Goal: Task Accomplishment & Management: Use online tool/utility

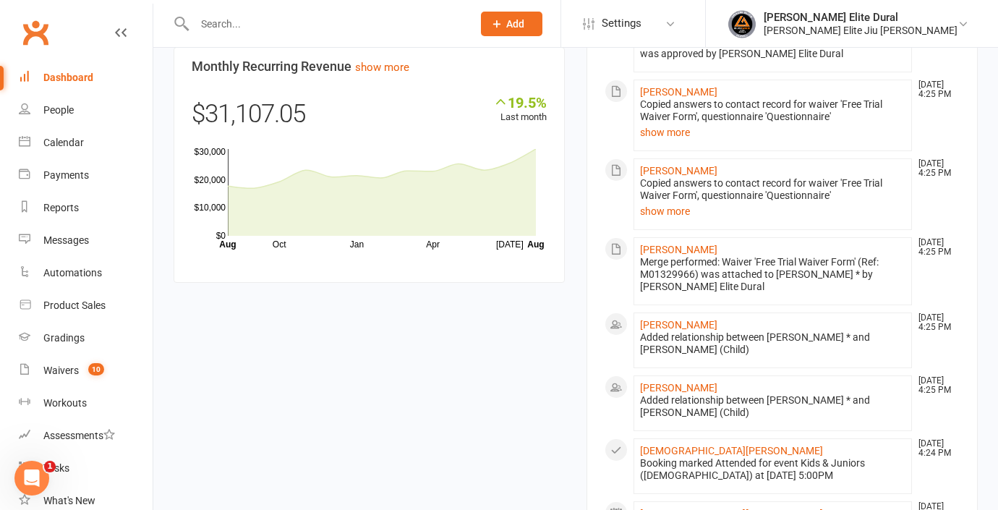
click at [81, 75] on div "Dashboard" at bounding box center [68, 78] width 50 height 12
click at [62, 75] on div "Dashboard" at bounding box center [68, 78] width 50 height 12
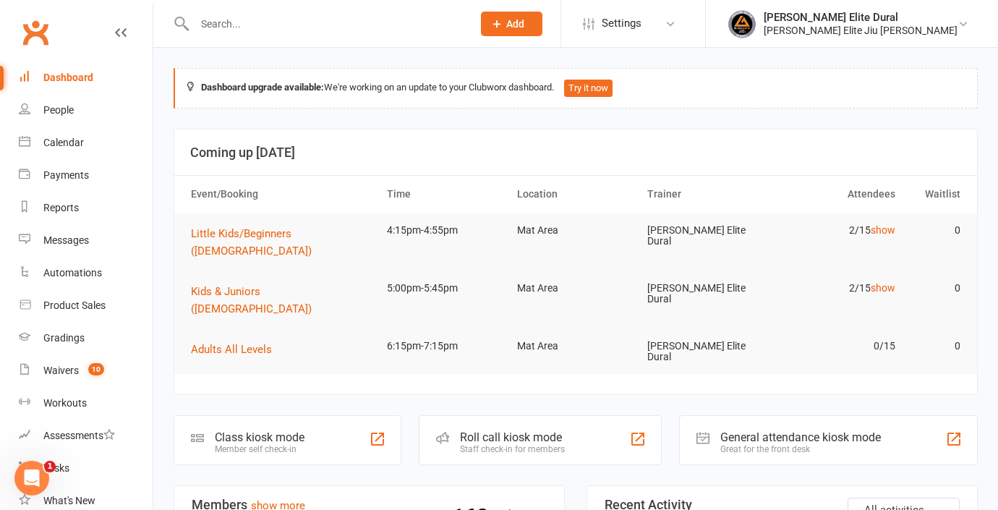
click at [284, 430] on div "Class kiosk mode" at bounding box center [260, 437] width 90 height 14
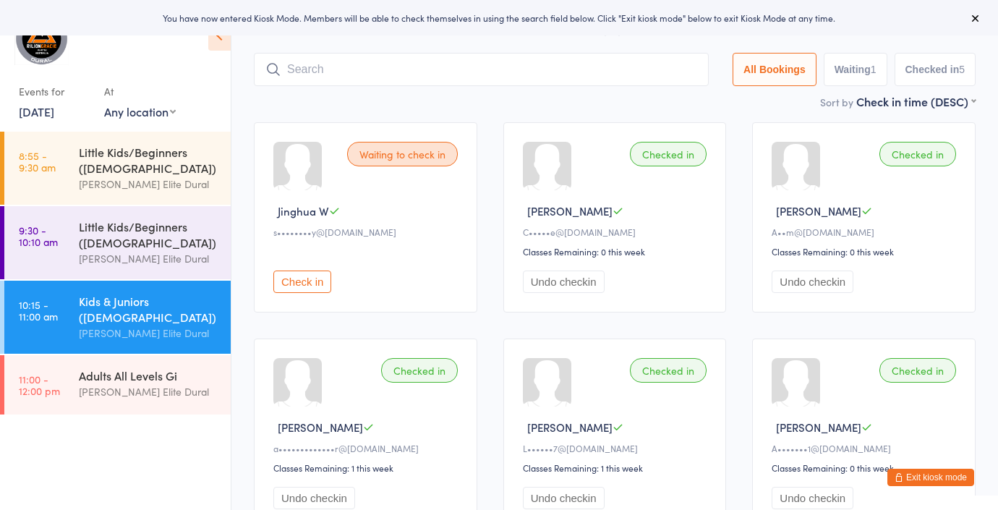
scroll to position [37, 0]
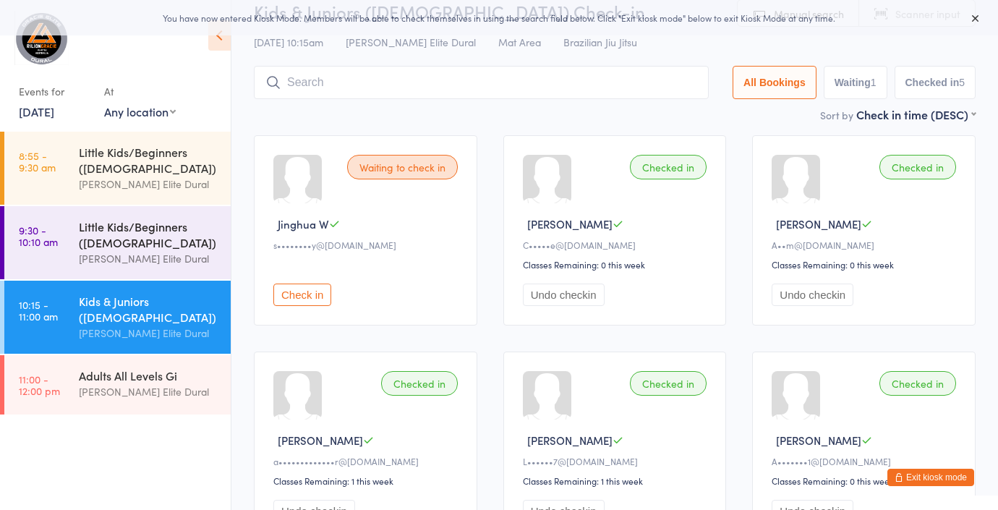
click at [132, 228] on div "Little Kids/Beginners (5-6 Years Old)" at bounding box center [149, 234] width 140 height 32
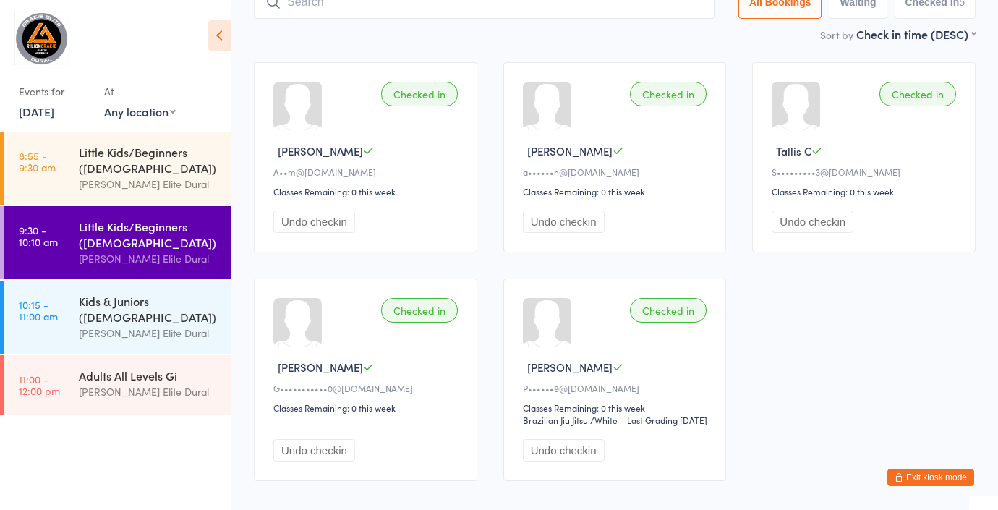
scroll to position [122, 0]
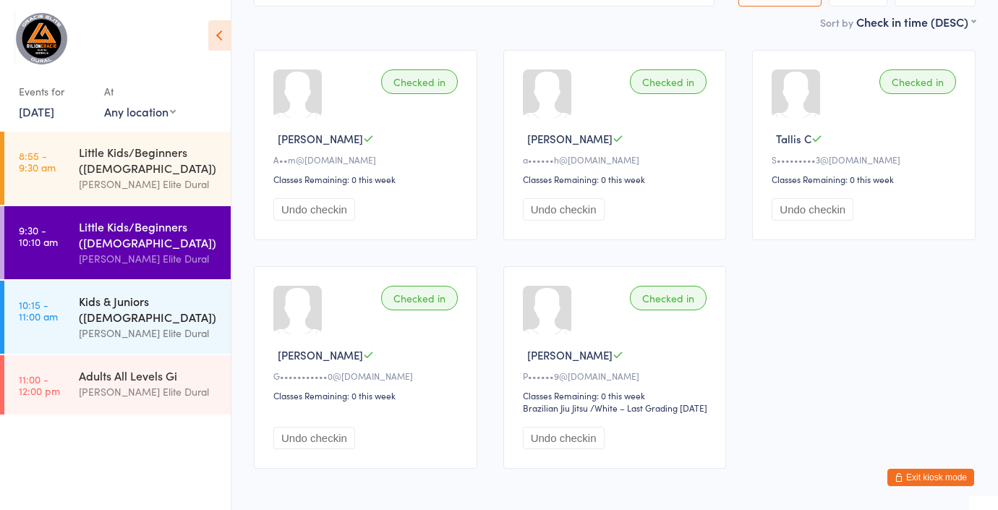
click at [132, 320] on div "Kids & Juniors (7-12 years Old)" at bounding box center [149, 309] width 140 height 32
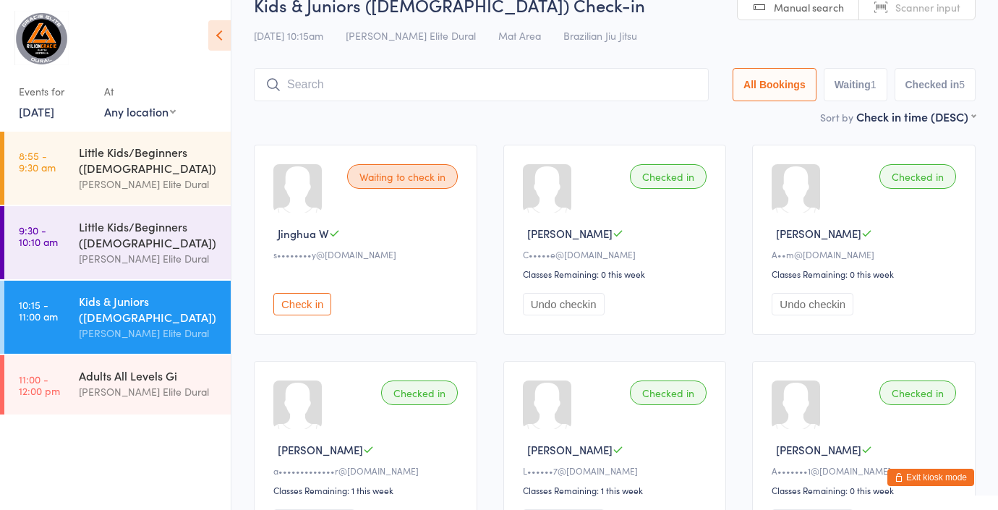
scroll to position [13, 0]
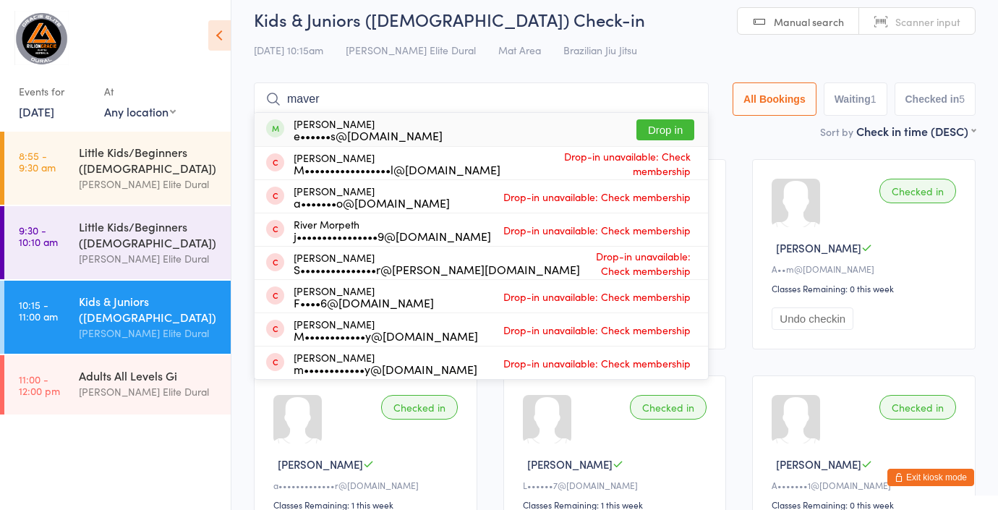
type input "maver"
click at [654, 129] on button "Drop in" at bounding box center [665, 129] width 58 height 21
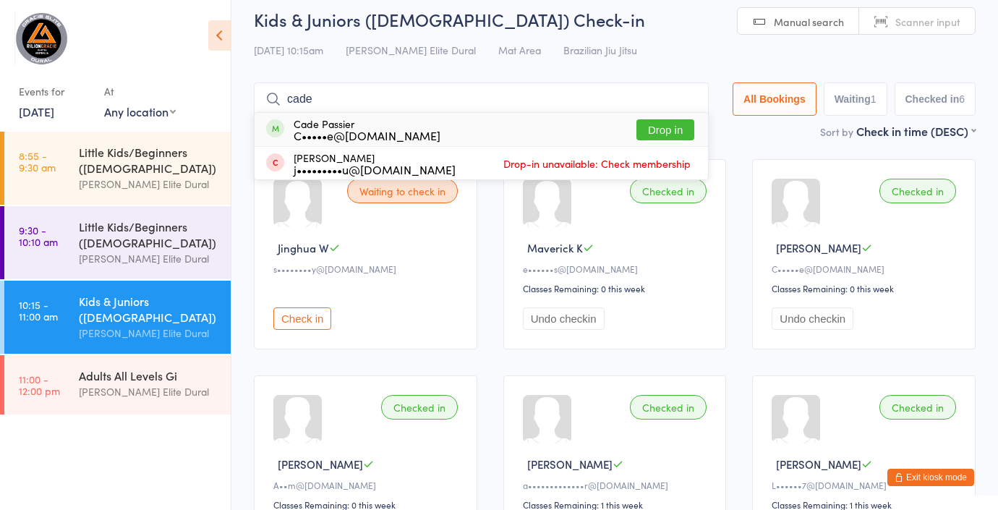
type input "cade"
click at [673, 126] on button "Drop in" at bounding box center [665, 129] width 58 height 21
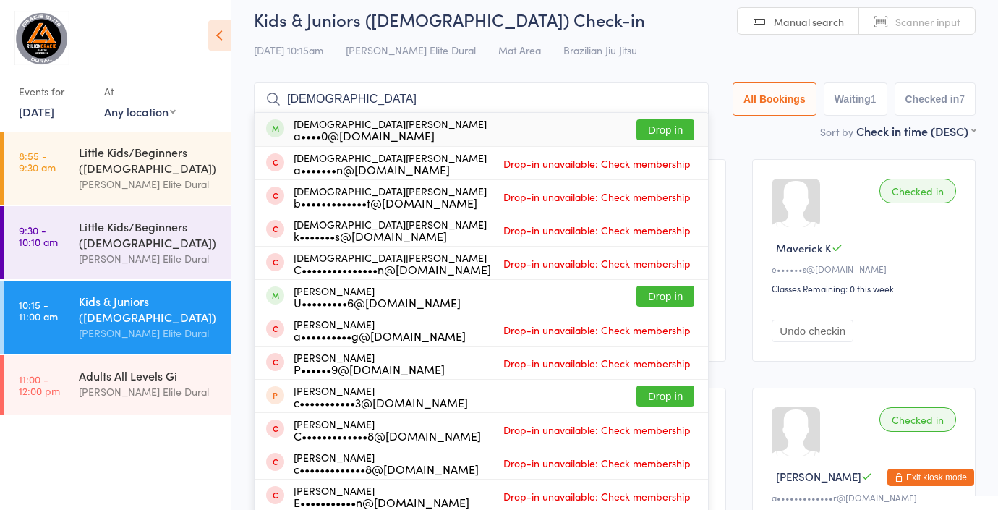
type input "christian"
click at [667, 127] on button "Drop in" at bounding box center [665, 129] width 58 height 21
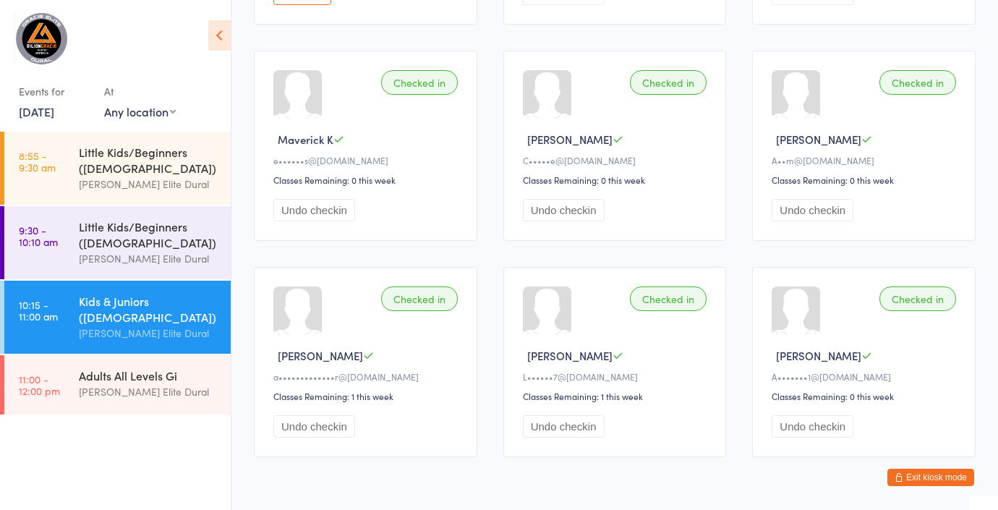
scroll to position [363, 0]
click at [921, 479] on button "Exit kiosk mode" at bounding box center [930, 477] width 87 height 17
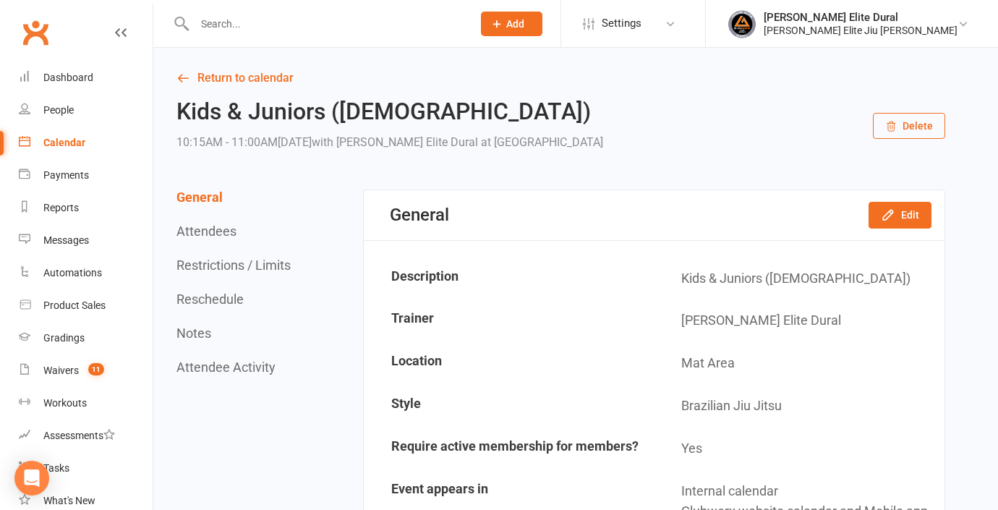
click at [239, 26] on input "text" at bounding box center [326, 24] width 272 height 20
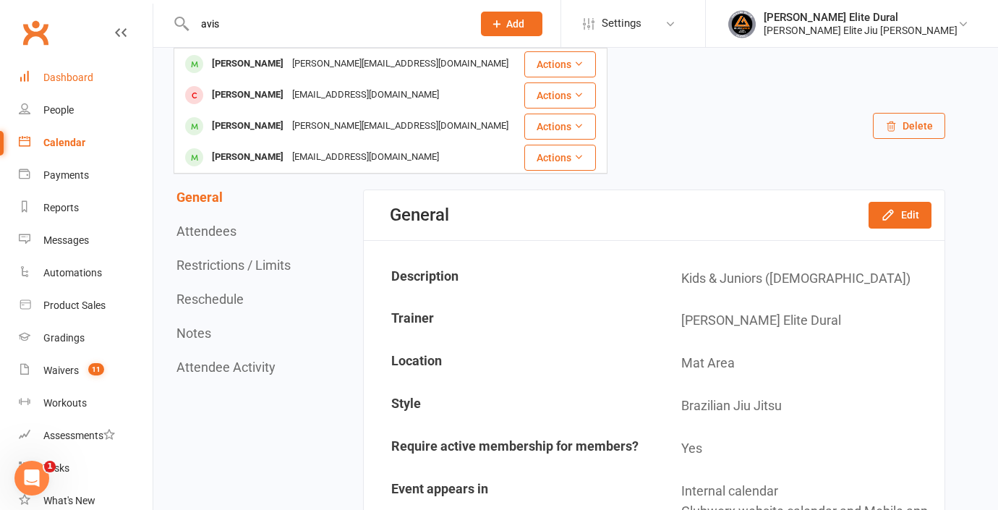
type input "avis"
click at [64, 81] on div "Dashboard" at bounding box center [68, 78] width 50 height 12
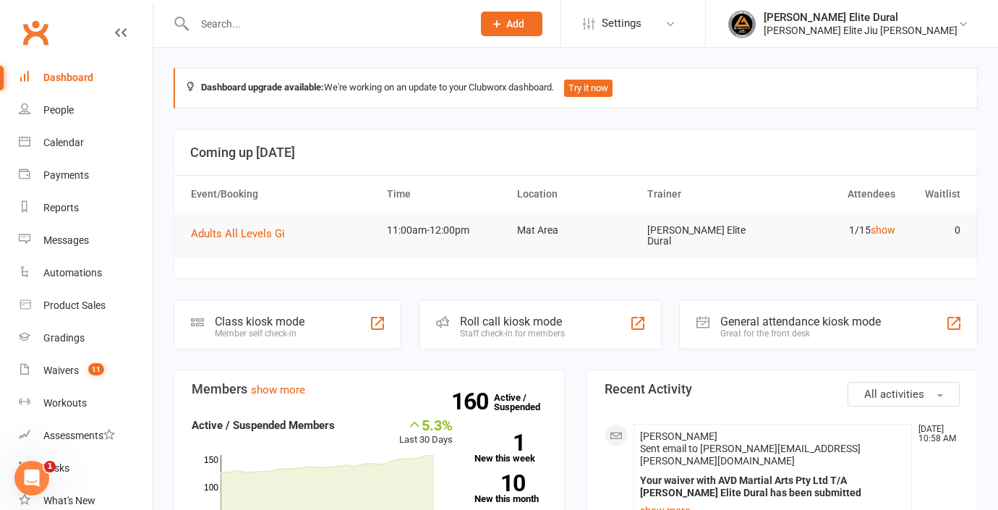
click at [244, 328] on div "Member self check-in" at bounding box center [260, 333] width 90 height 10
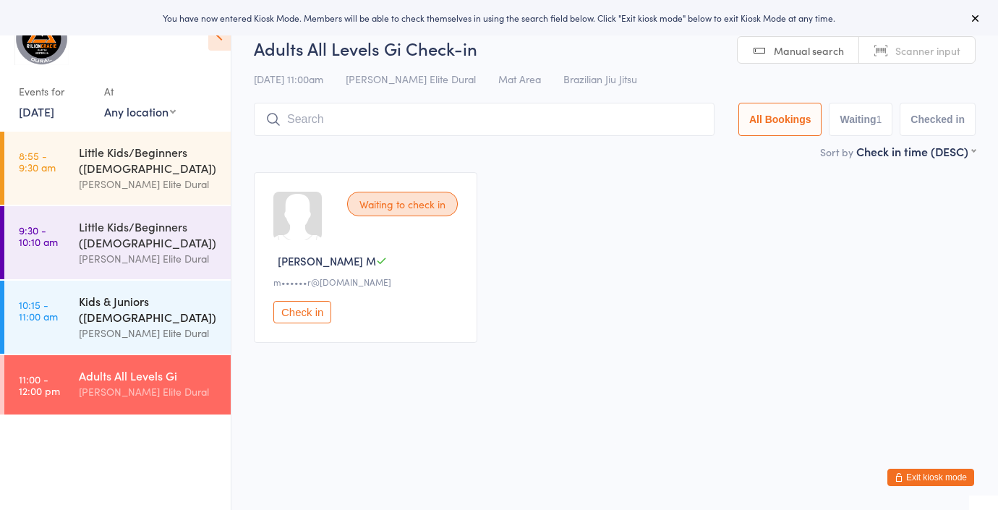
click at [117, 325] on div "[PERSON_NAME] Elite Dural" at bounding box center [149, 333] width 140 height 17
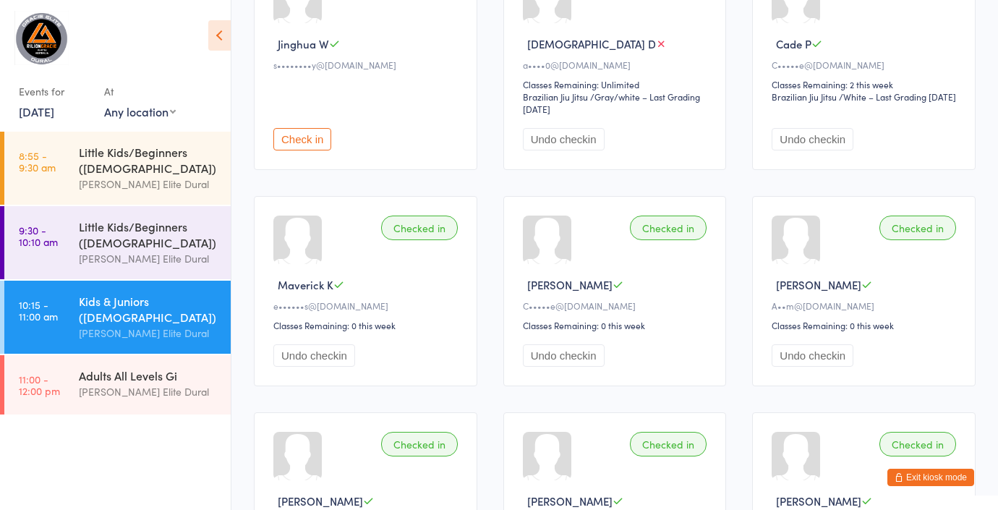
scroll to position [267, 0]
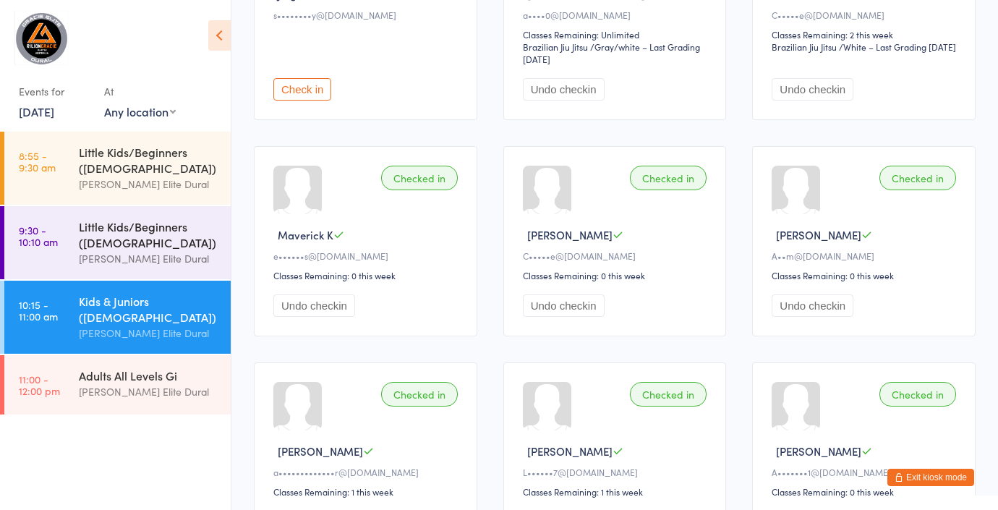
click at [127, 213] on div "Little Kids/Beginners (5-6 Years Old) Gracie Elite Dural" at bounding box center [155, 242] width 152 height 73
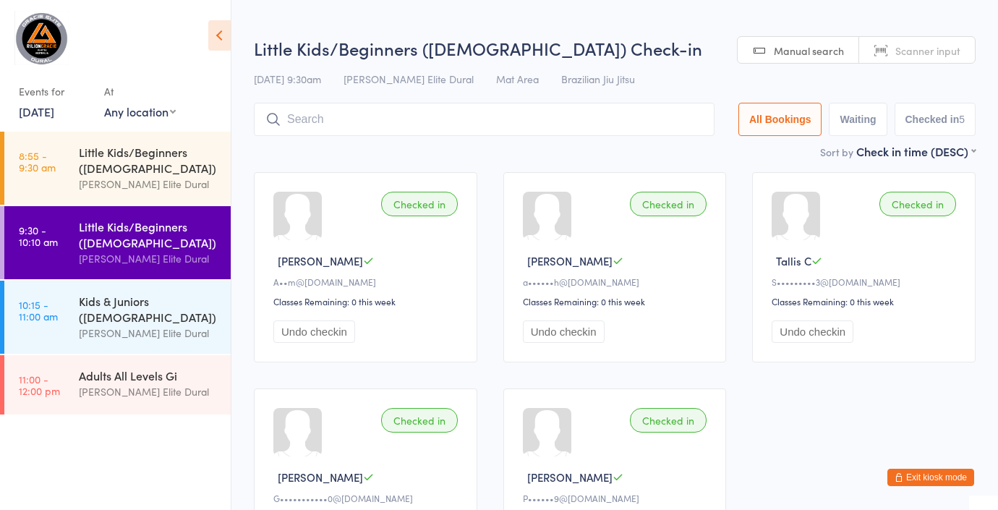
scroll to position [194, 0]
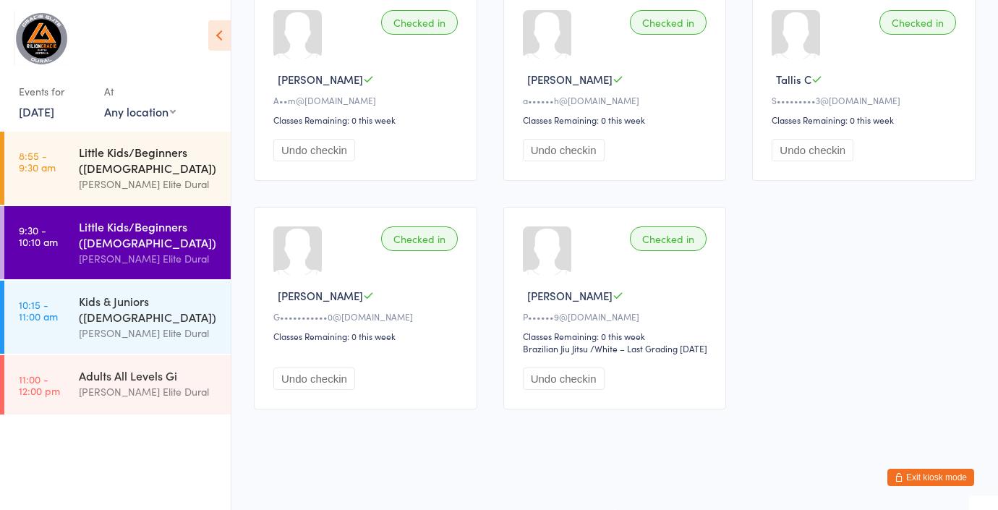
click at [136, 154] on div "Little Kids/Beginners (3-4 Years Old)" at bounding box center [149, 160] width 140 height 32
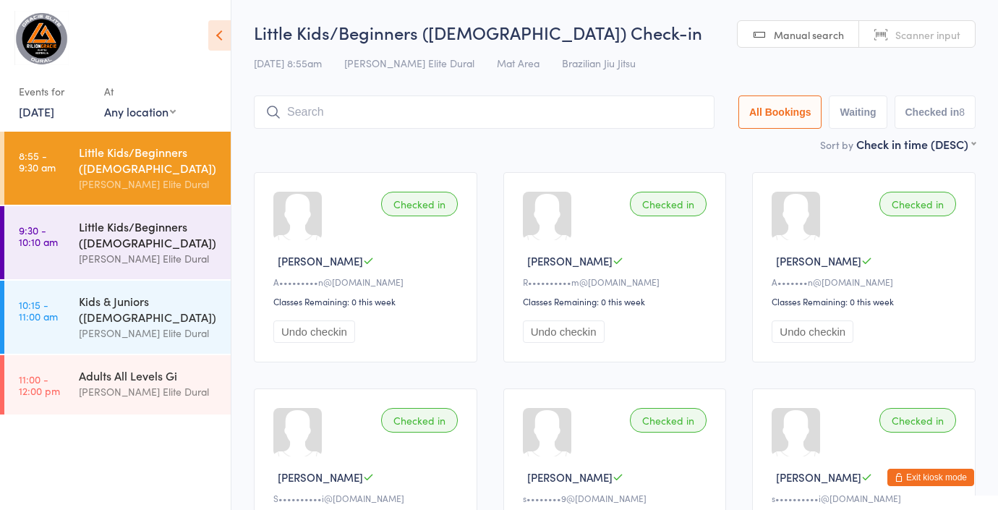
click at [163, 255] on div "[PERSON_NAME] Elite Dural" at bounding box center [149, 258] width 140 height 17
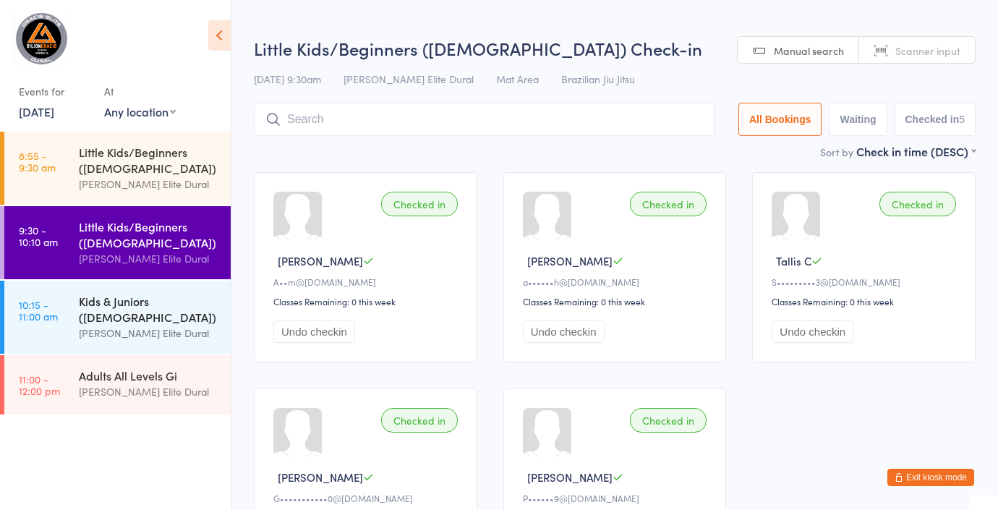
click at [129, 302] on div "Kids & Juniors (7-12 years Old)" at bounding box center [149, 309] width 140 height 32
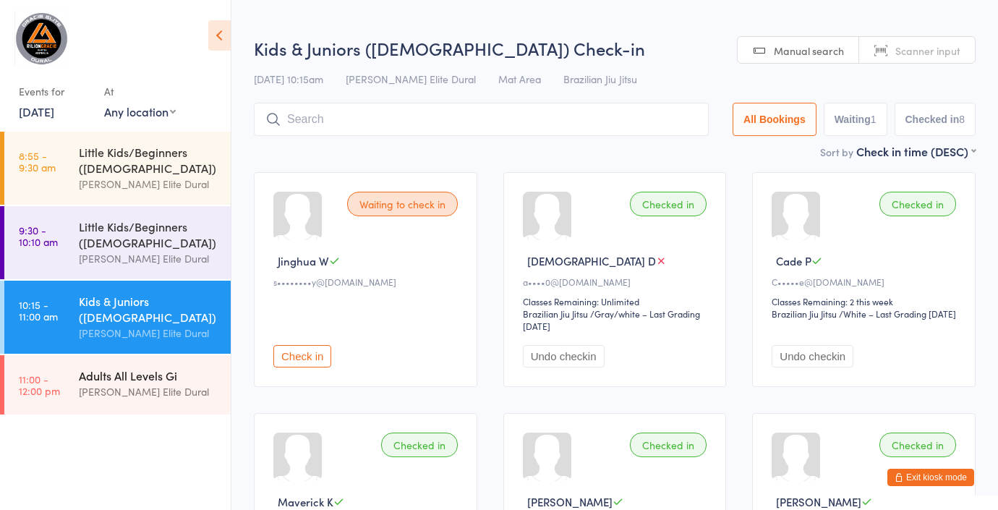
click at [108, 363] on div "Adults All Levels Gi Gracie Elite Dural" at bounding box center [155, 383] width 152 height 57
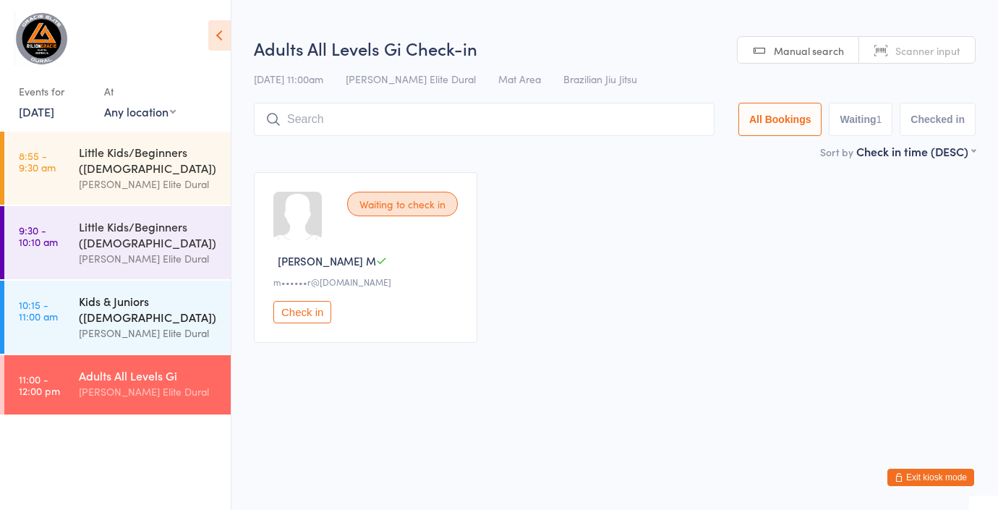
click at [101, 318] on div "Kids & Juniors (7-12 years Old)" at bounding box center [149, 309] width 140 height 32
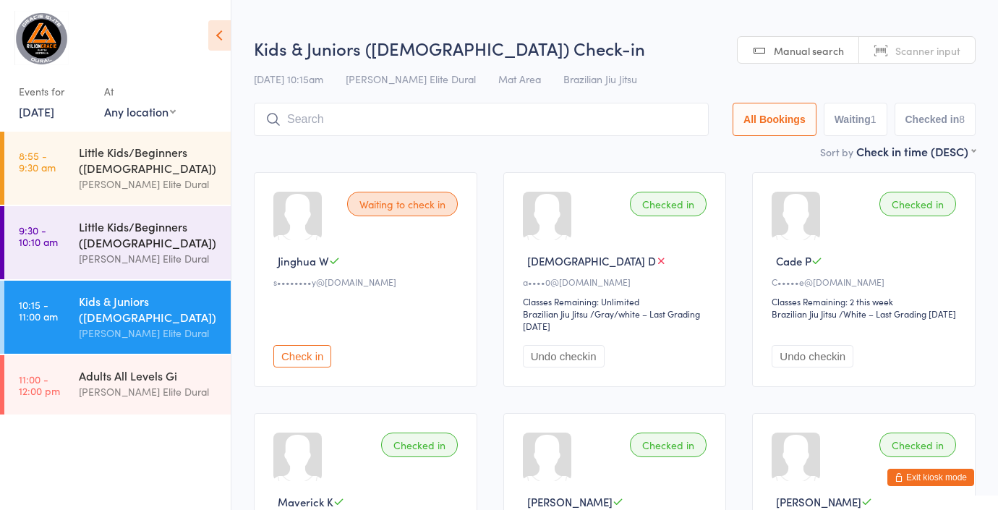
click at [125, 242] on div "Little Kids/Beginners (5-6 Years Old)" at bounding box center [149, 234] width 140 height 32
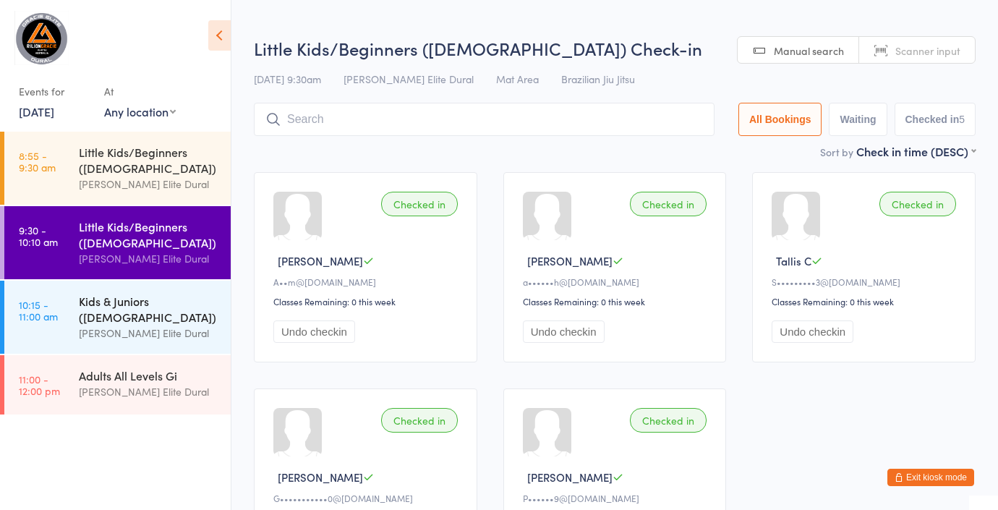
click at [106, 291] on div "Kids & Juniors (7-12 years Old) Gracie Elite Dural" at bounding box center [155, 317] width 152 height 73
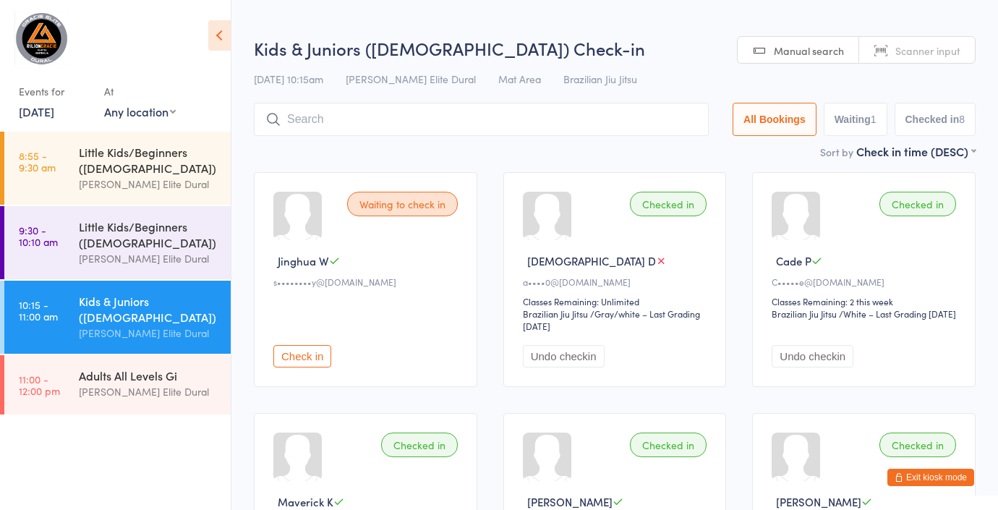
click at [48, 111] on link "16 Aug, 2025" at bounding box center [36, 111] width 35 height 16
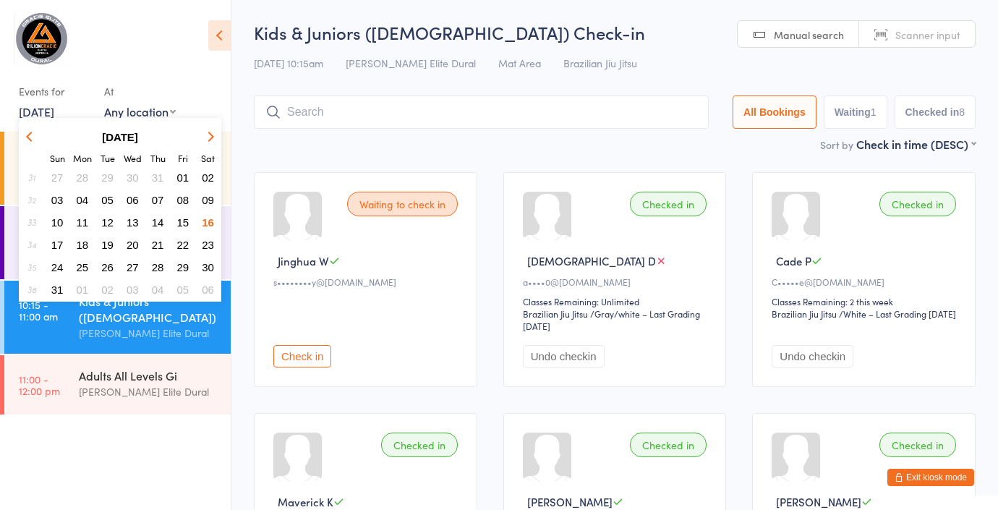
click at [239, 119] on ui-view "Kids & Juniors (7-12 years Old) Check-in 16 Aug 10:15am Gracie Elite Dural Mat …" at bounding box center [614, 426] width 767 height 812
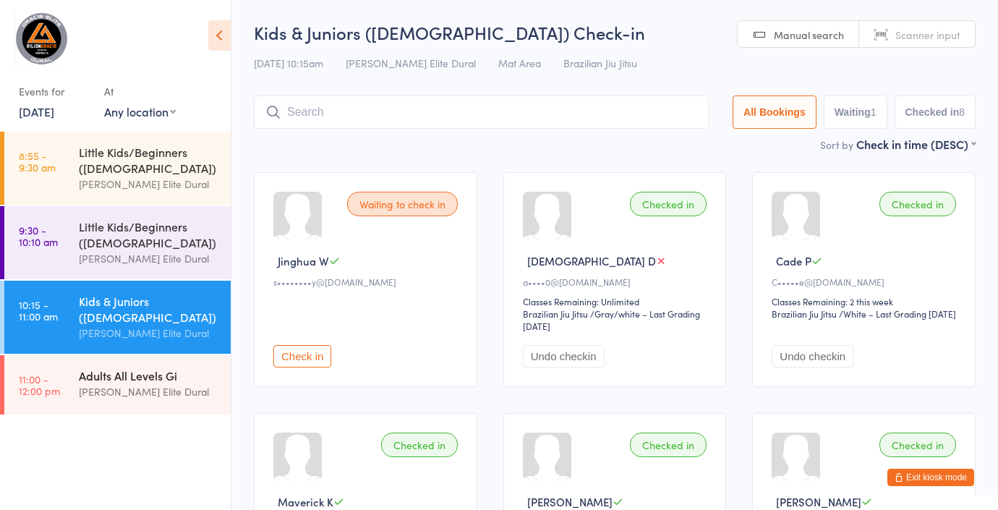
click at [116, 385] on div "[PERSON_NAME] Elite Dural" at bounding box center [149, 391] width 140 height 17
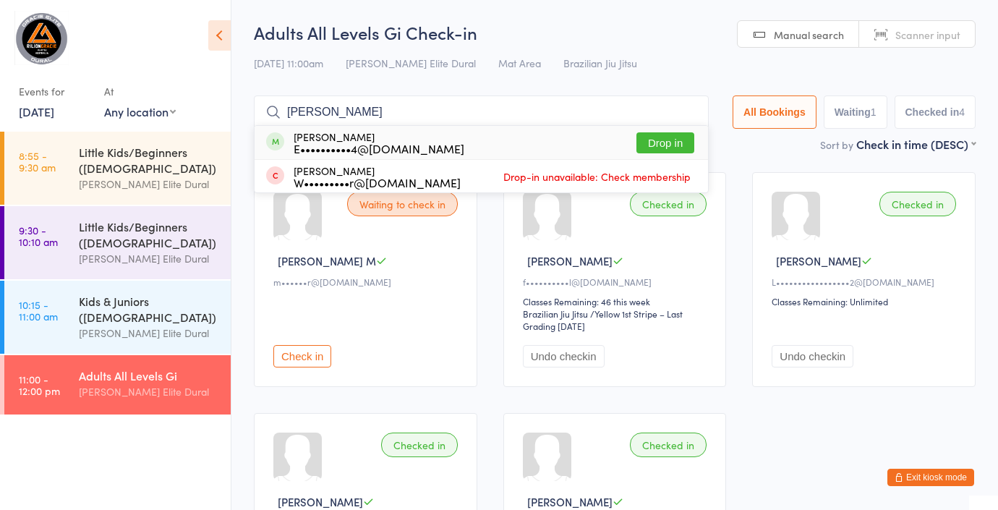
type input "oram"
click at [451, 148] on div "Ethan Oram E••••••••••4@gmail.com Drop in" at bounding box center [481, 142] width 453 height 33
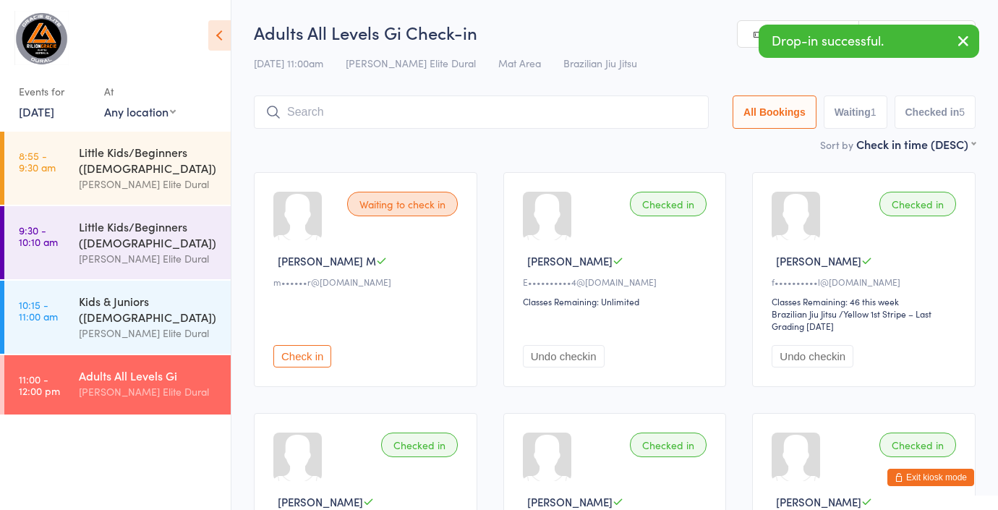
click at [50, 115] on link "16 Aug, 2025" at bounding box center [36, 111] width 35 height 16
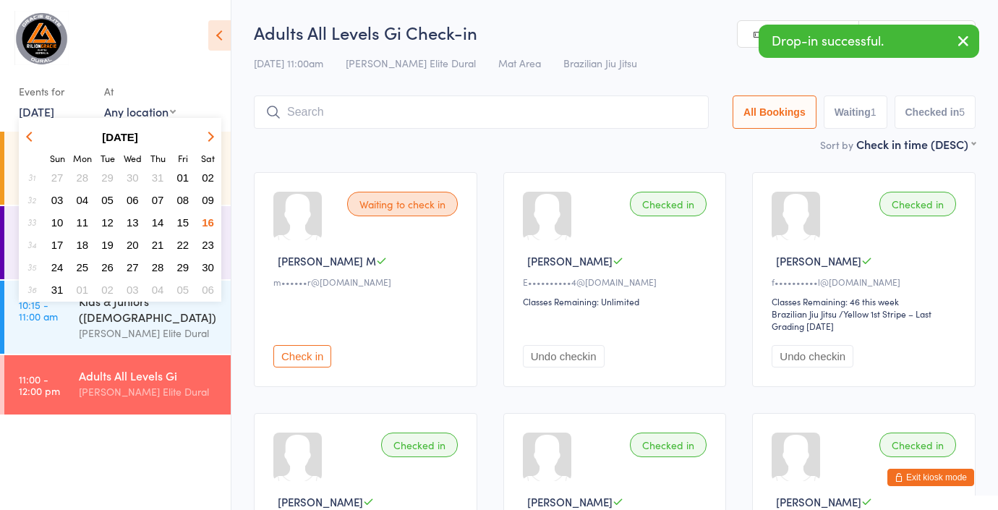
click at [85, 247] on span "18" at bounding box center [83, 245] width 12 height 12
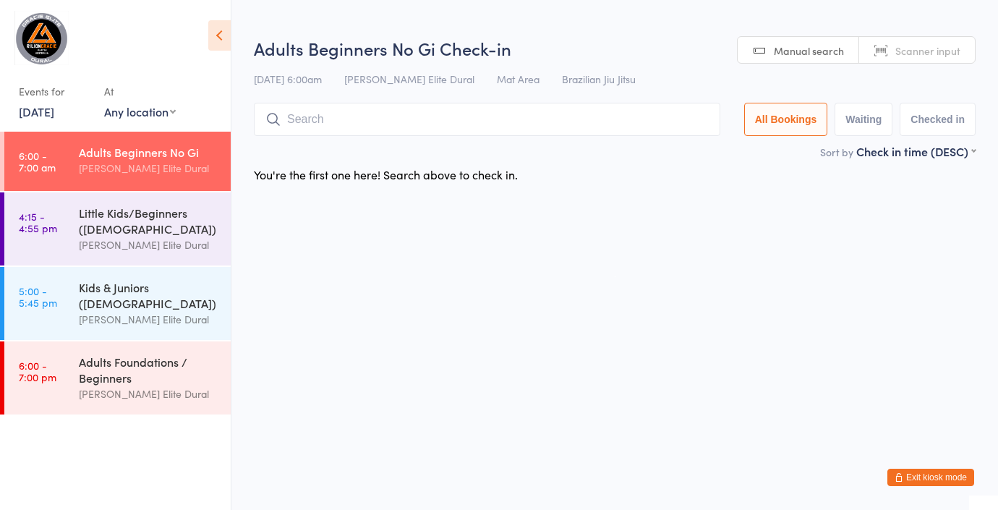
click at [54, 108] on link "18 Aug, 2025" at bounding box center [36, 111] width 35 height 16
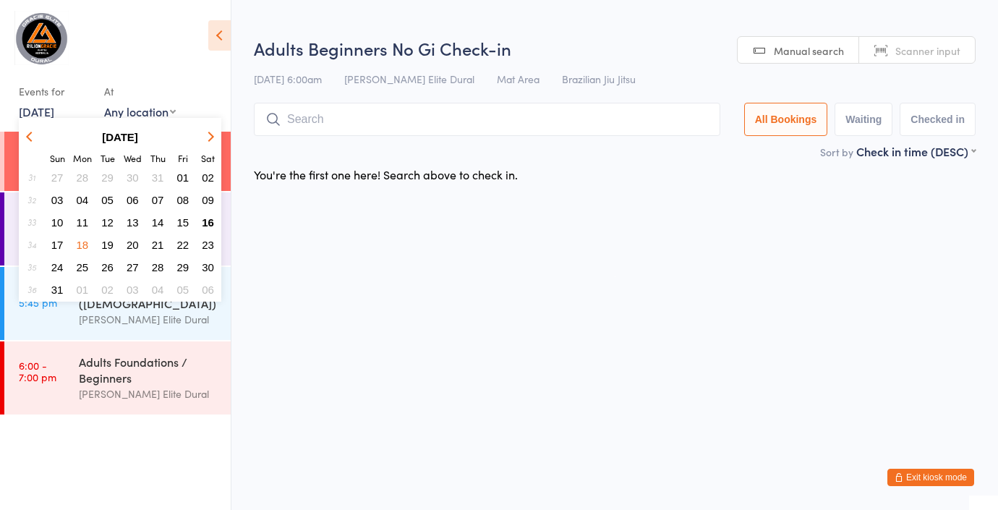
click at [210, 221] on span "16" at bounding box center [208, 222] width 12 height 12
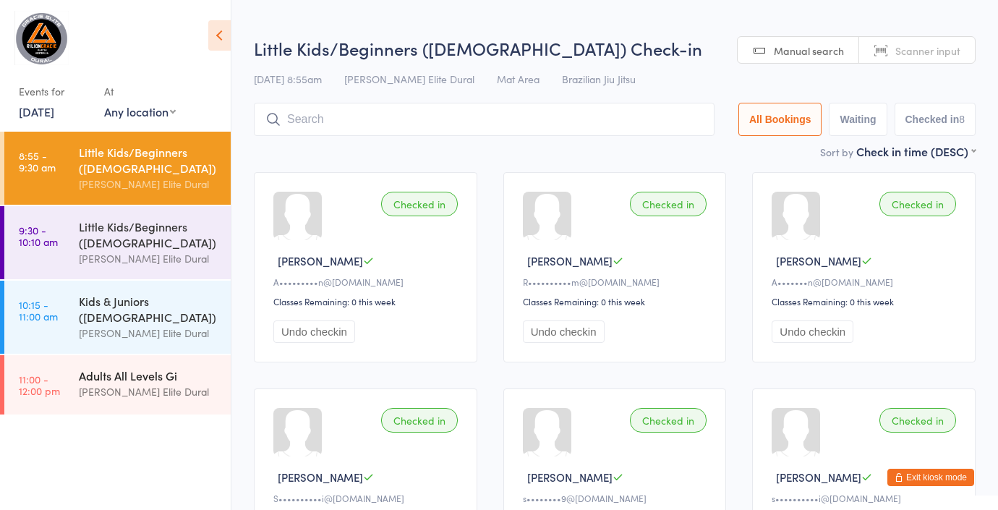
click at [88, 378] on div "Adults All Levels Gi" at bounding box center [149, 375] width 140 height 16
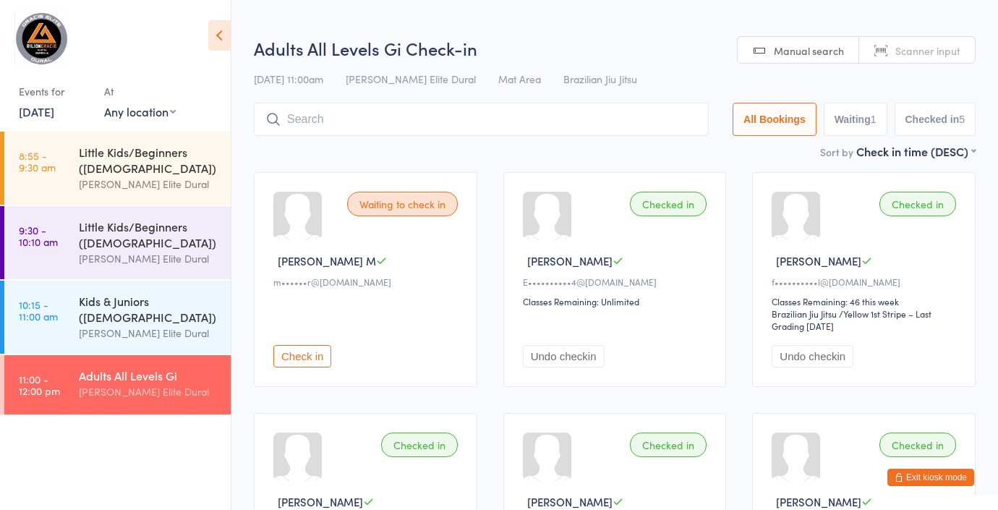
click at [294, 359] on button "Check in" at bounding box center [302, 356] width 58 height 22
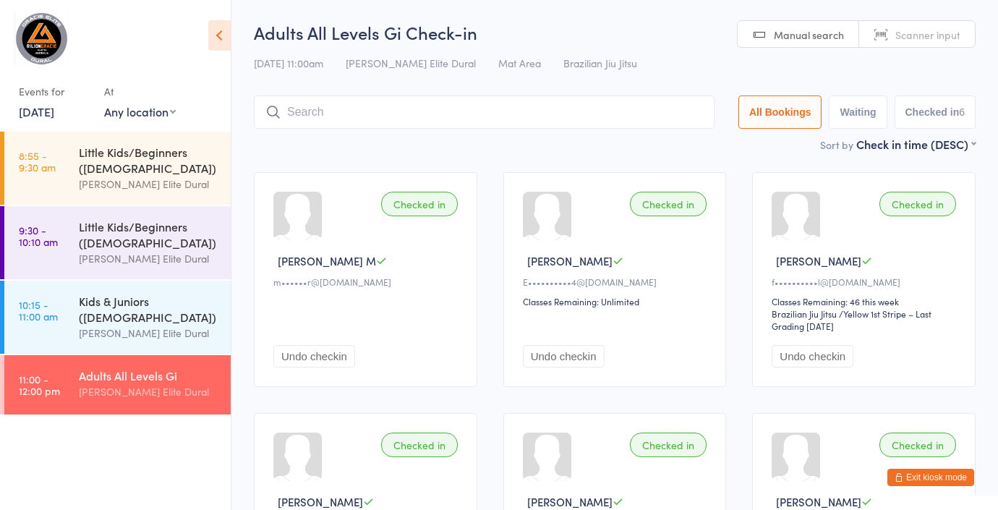
click at [930, 477] on button "Exit kiosk mode" at bounding box center [930, 477] width 87 height 17
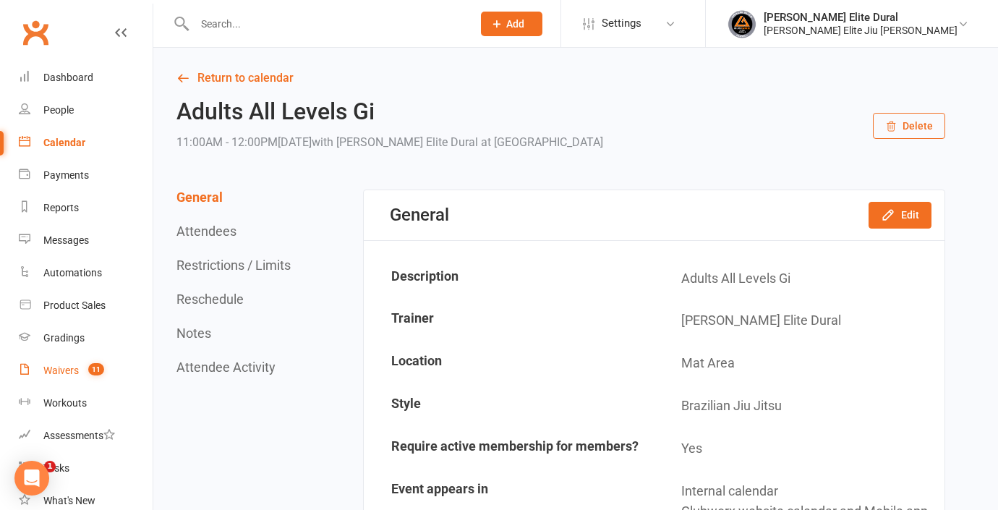
click at [56, 375] on div "Waivers" at bounding box center [60, 370] width 35 height 12
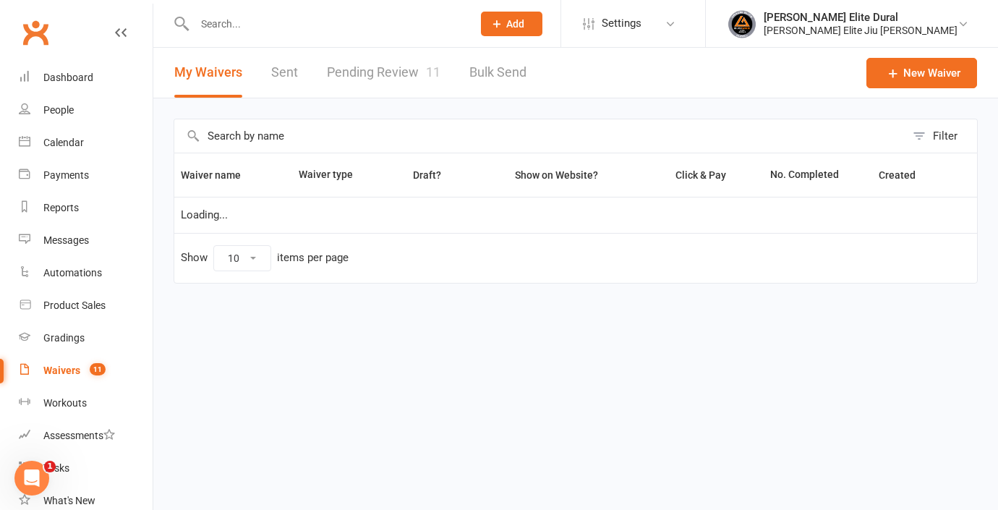
select select "100"
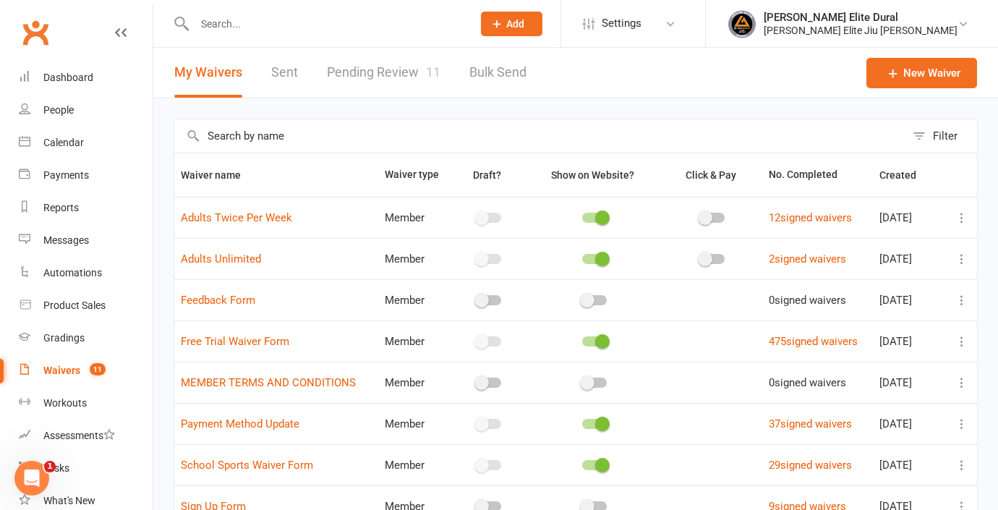
click at [387, 76] on link "Pending Review 11" at bounding box center [384, 73] width 114 height 50
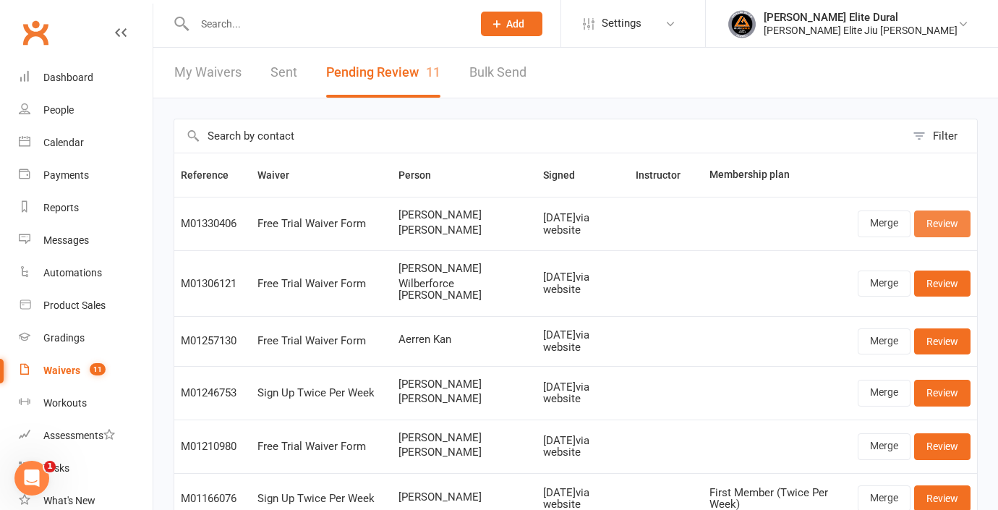
click at [946, 225] on link "Review" at bounding box center [942, 223] width 56 height 26
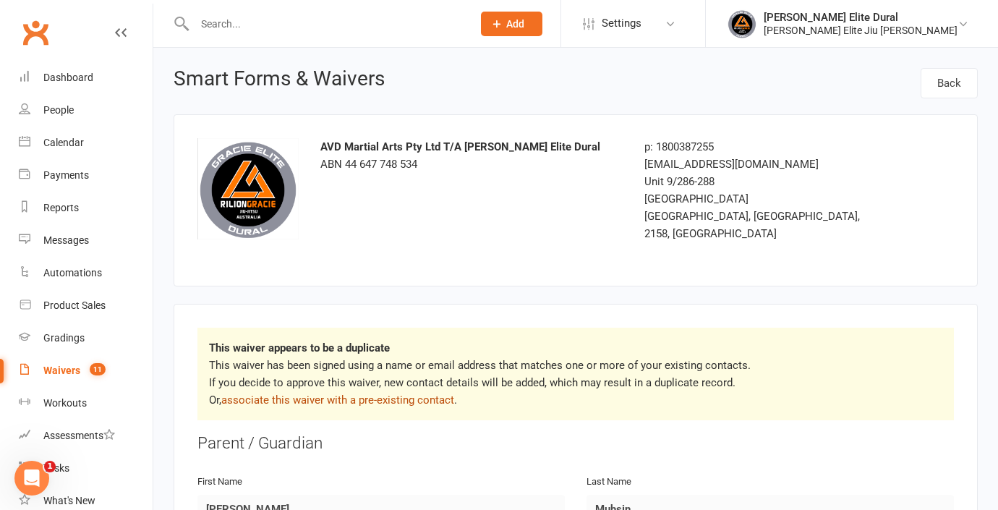
click at [364, 393] on link "associate this waiver with a pre-existing contact" at bounding box center [337, 399] width 233 height 13
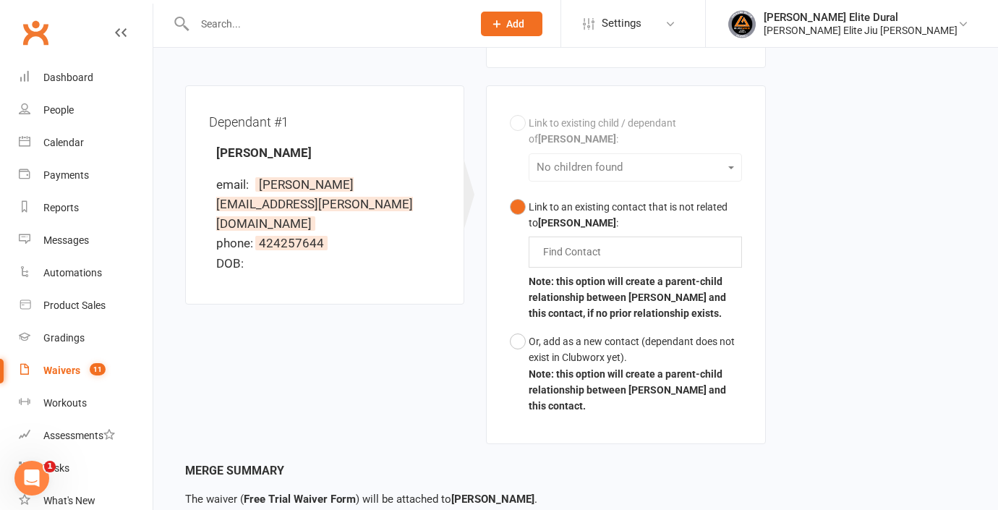
scroll to position [400, 0]
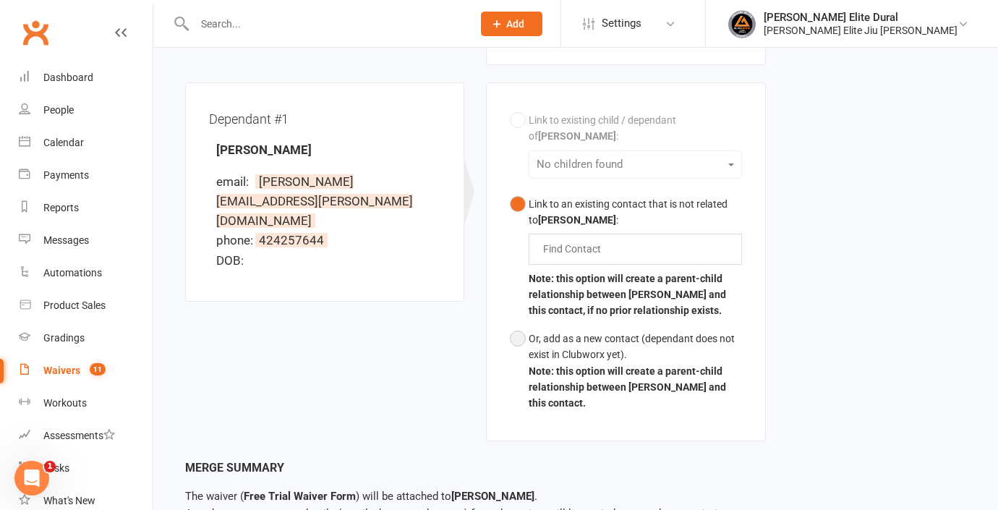
click at [519, 325] on button "Or, add as a new contact (dependant does not exist in Clubworx yet). Note: this…" at bounding box center [625, 371] width 231 height 93
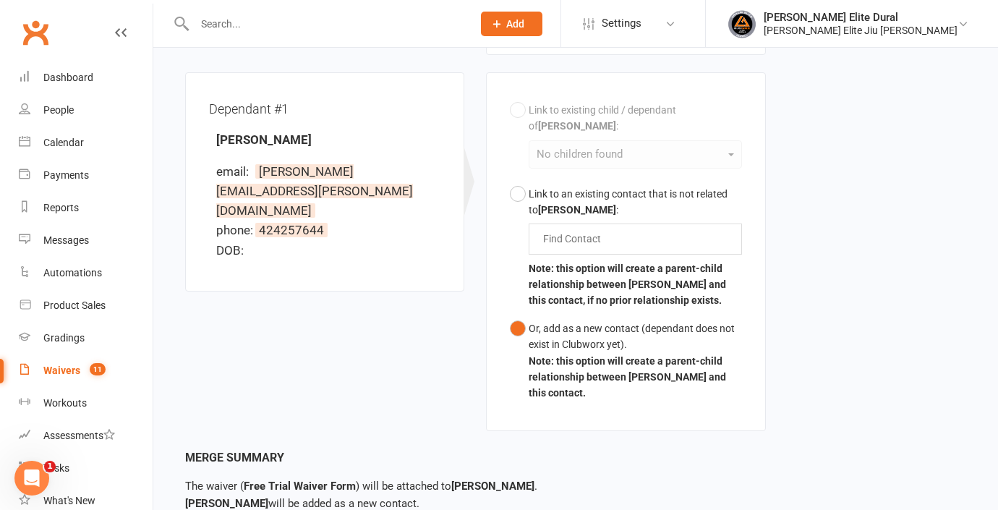
scroll to position [496, 0]
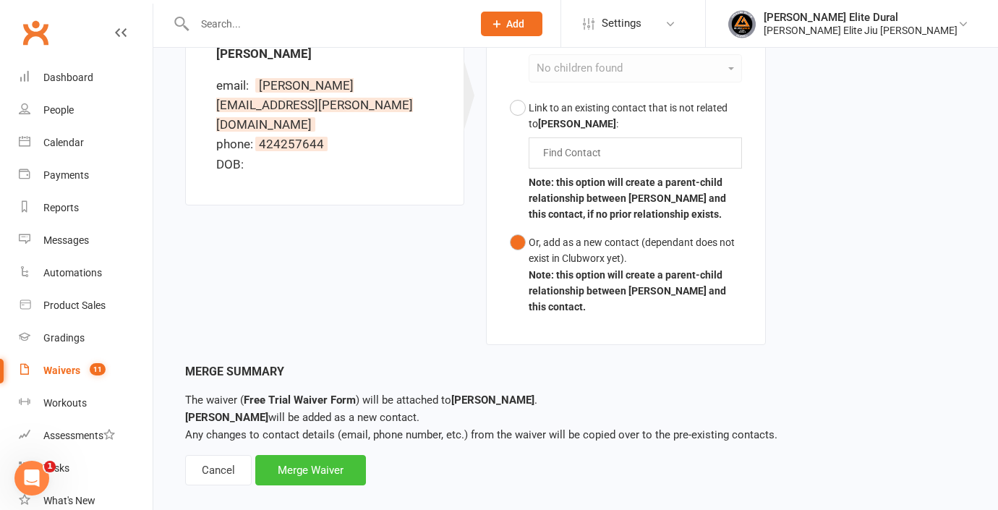
click at [329, 455] on div "Merge Waiver" at bounding box center [310, 470] width 111 height 30
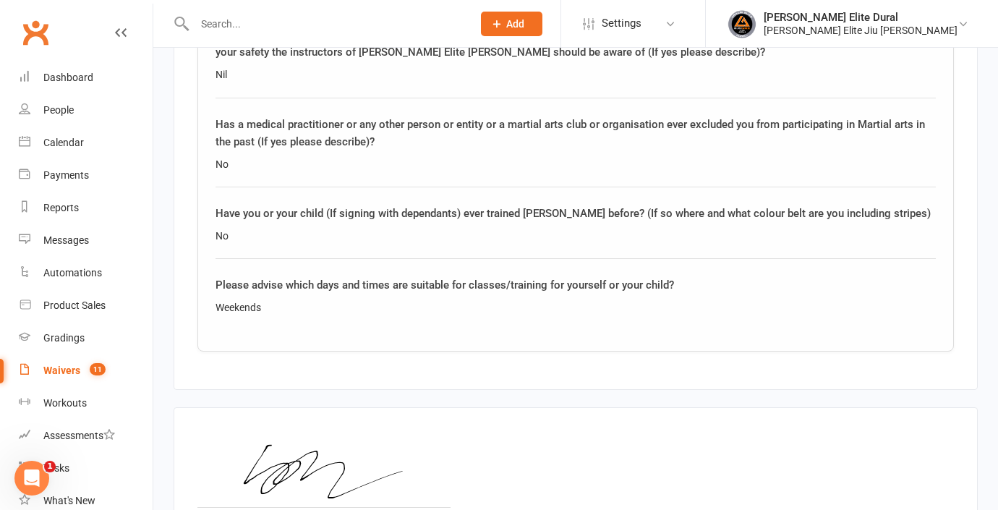
scroll to position [2461, 0]
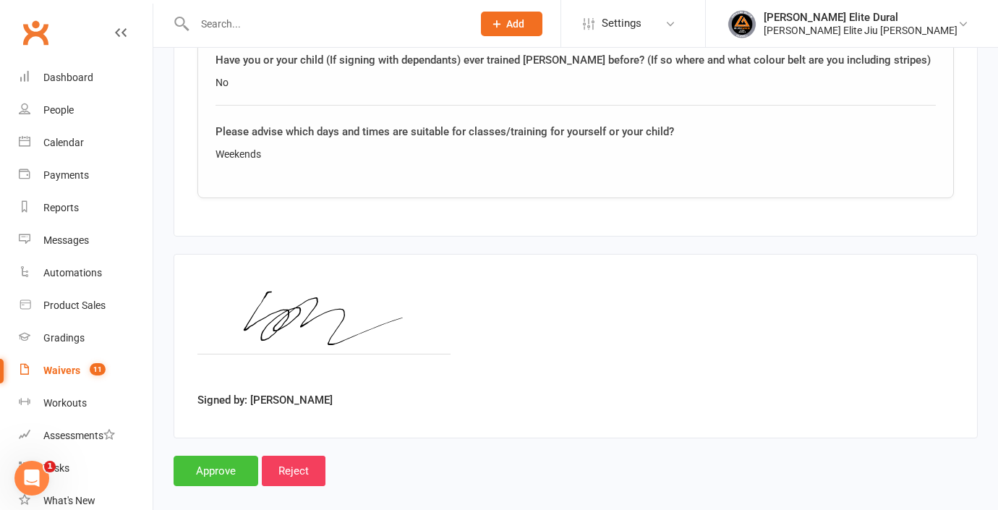
click at [218, 456] on input "Approve" at bounding box center [216, 471] width 85 height 30
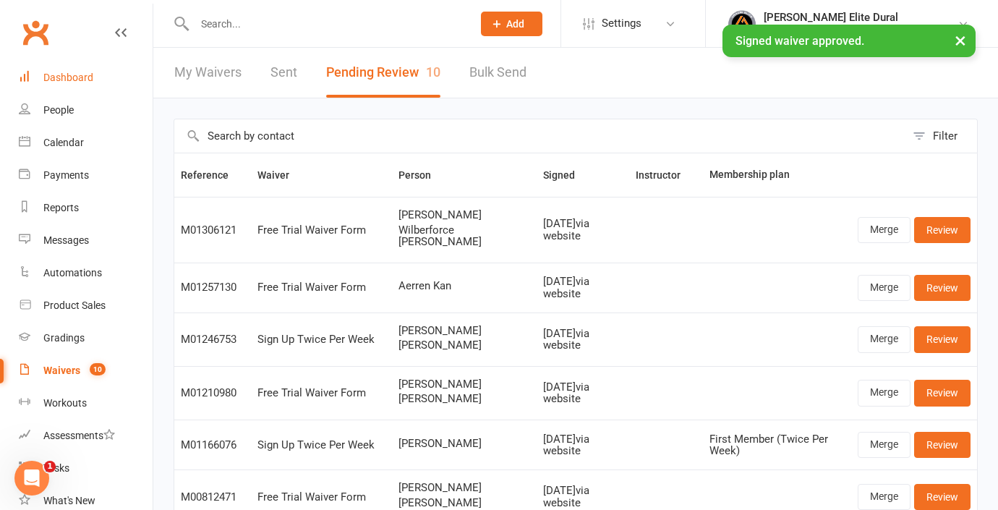
click at [80, 80] on div "Dashboard" at bounding box center [68, 78] width 50 height 12
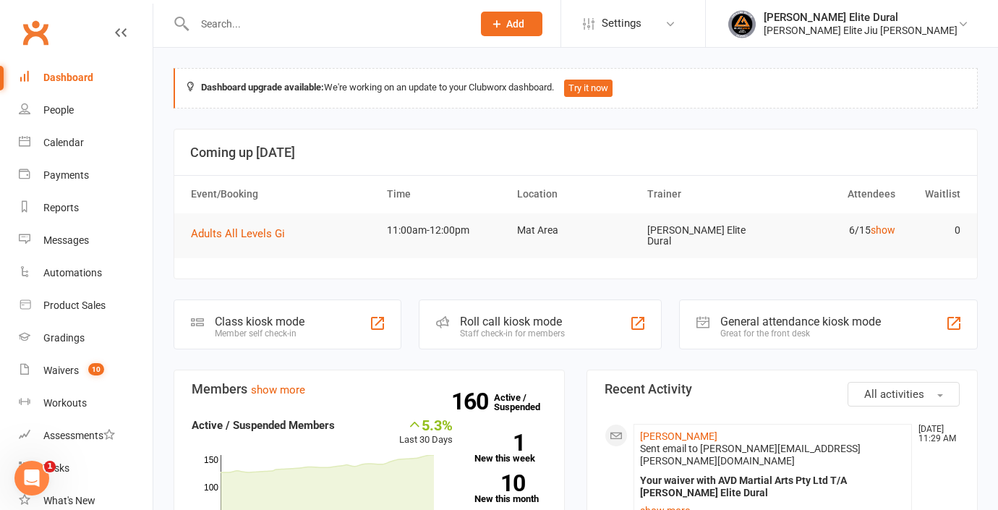
click at [239, 22] on input "text" at bounding box center [326, 24] width 272 height 20
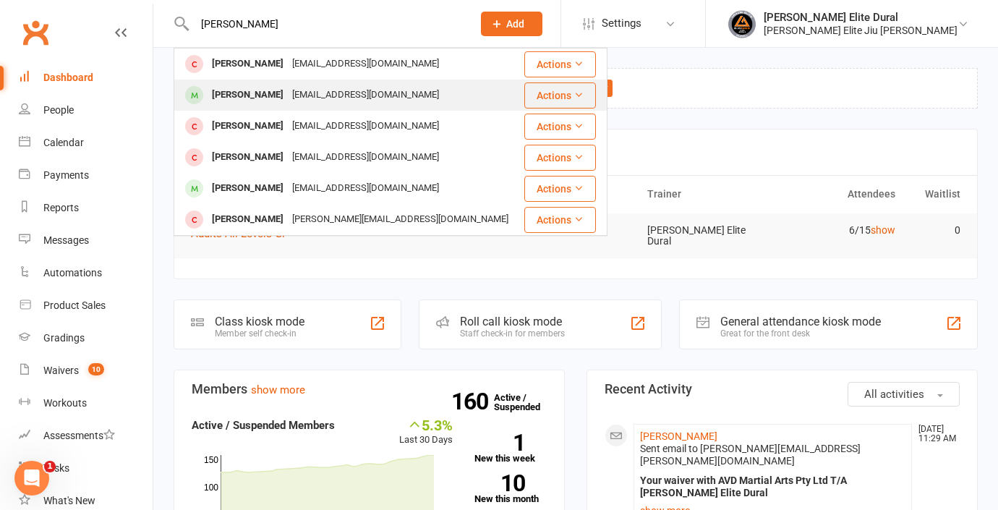
type input "[PERSON_NAME]"
click at [227, 94] on div "[PERSON_NAME]" at bounding box center [248, 95] width 80 height 21
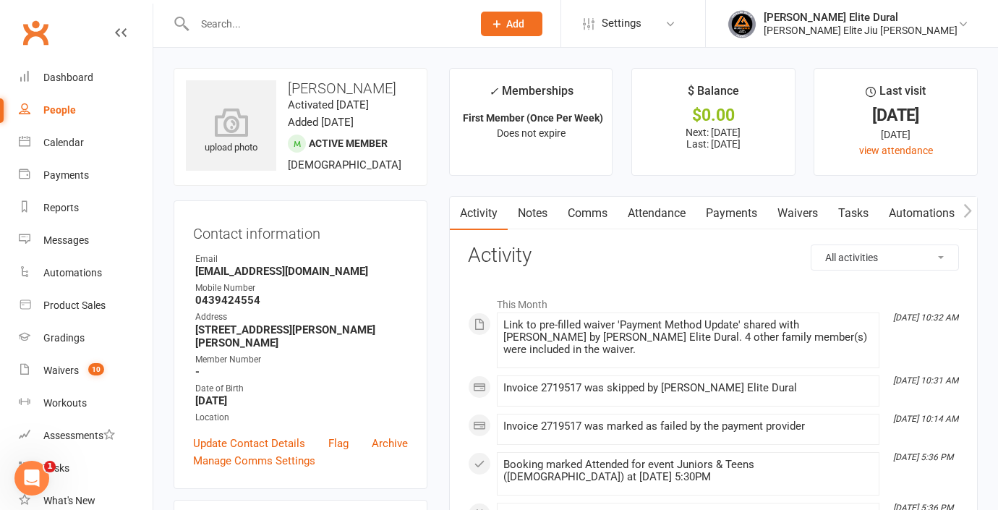
click at [743, 215] on link "Payments" at bounding box center [732, 213] width 72 height 33
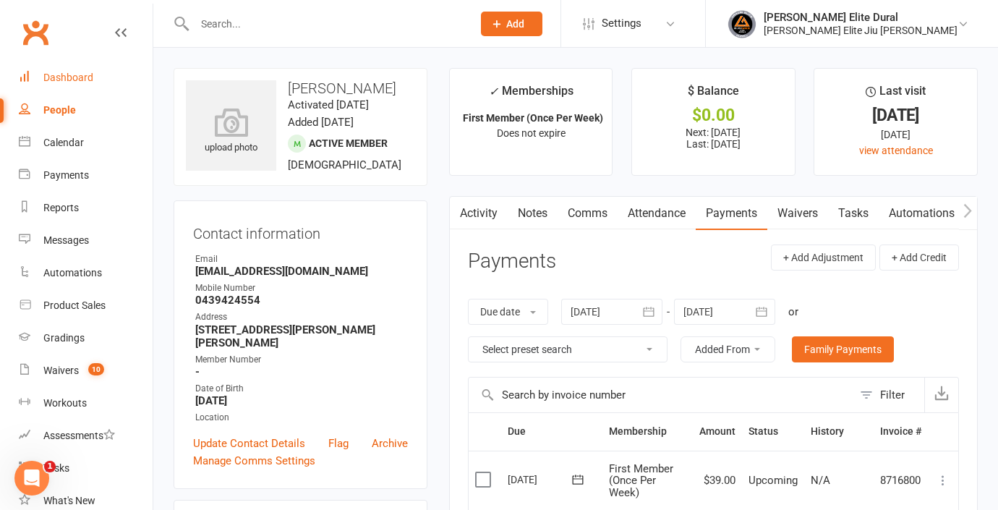
click at [67, 77] on div "Dashboard" at bounding box center [68, 78] width 50 height 12
